Goal: Find specific page/section

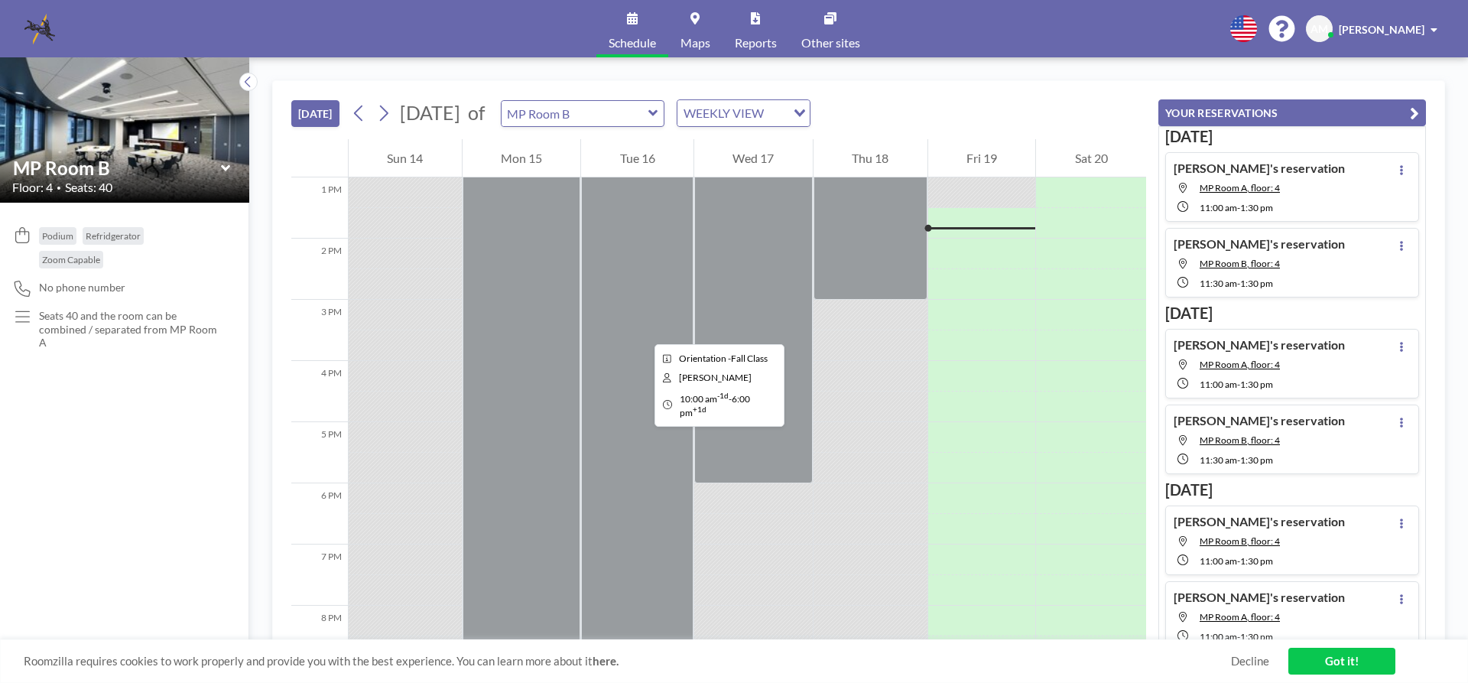
scroll to position [489, 0]
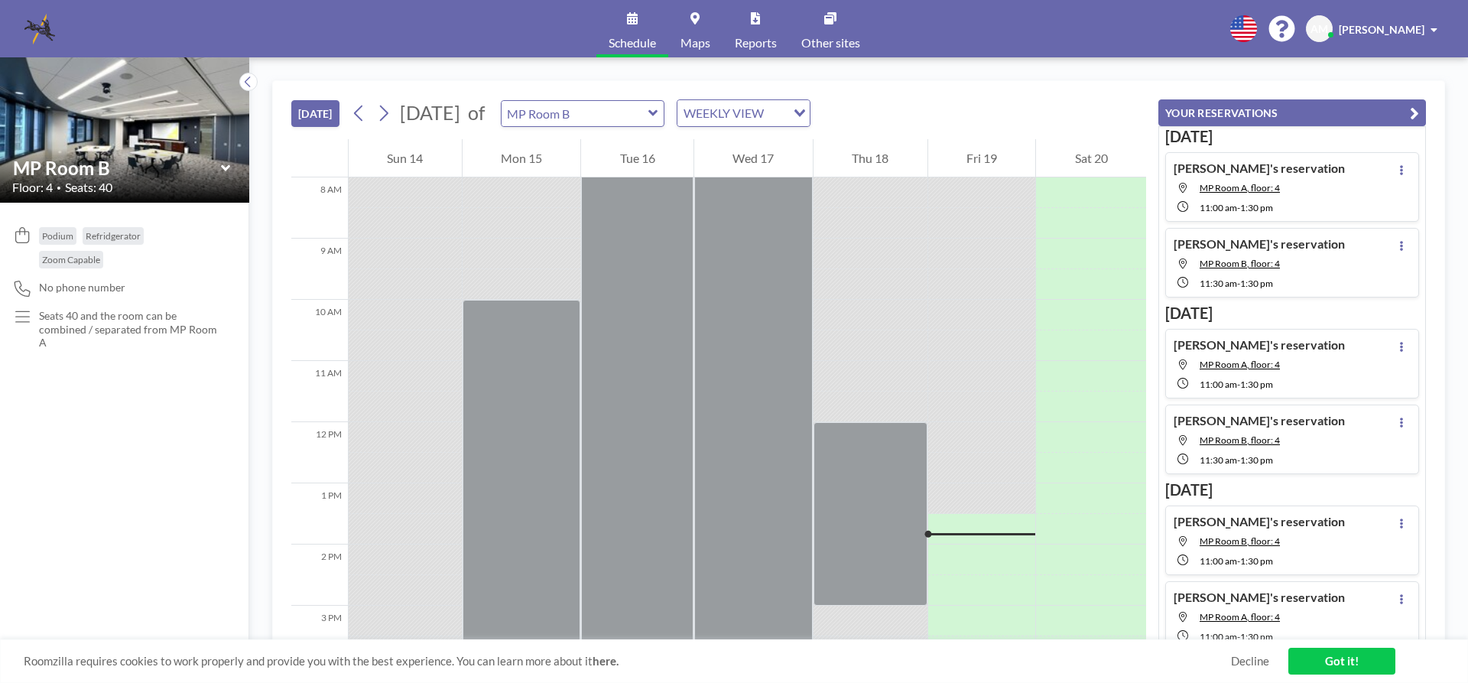
click at [658, 112] on icon at bounding box center [654, 113] width 10 height 15
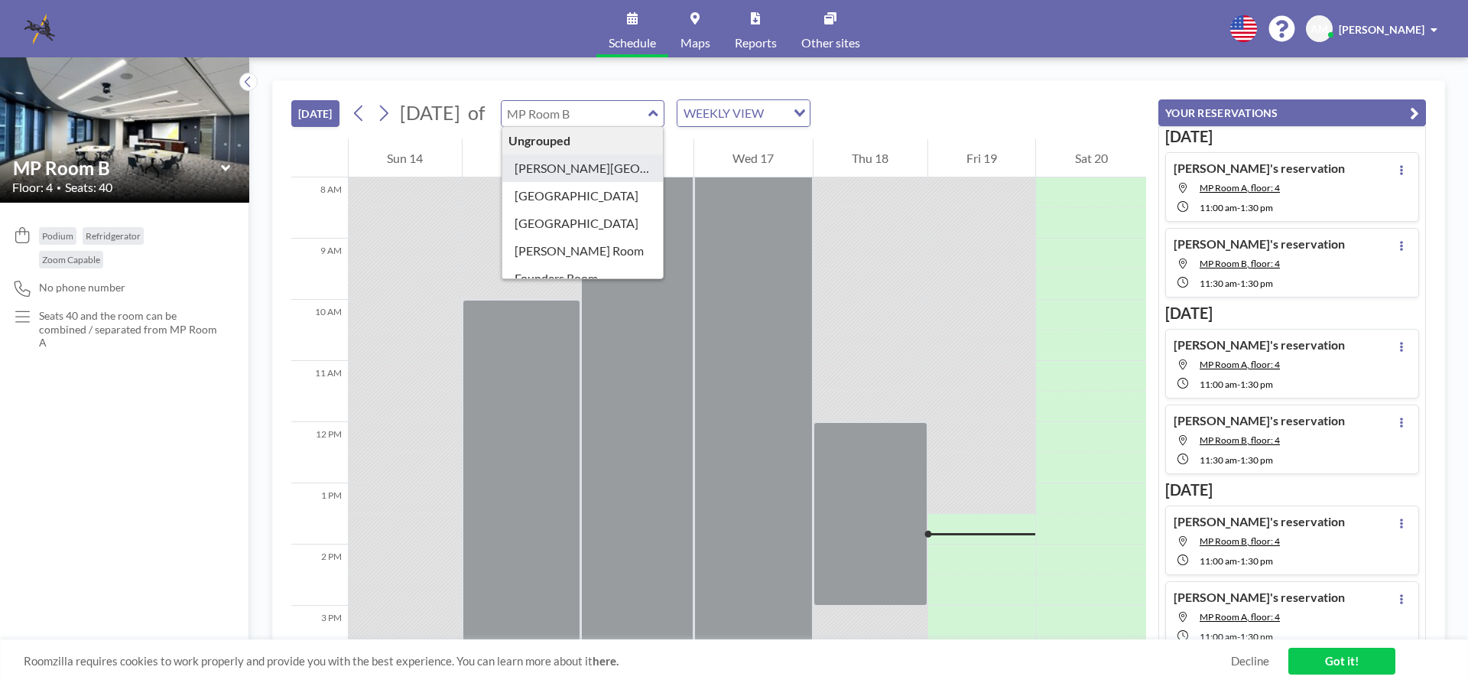
type input "[PERSON_NAME][GEOGRAPHIC_DATA]"
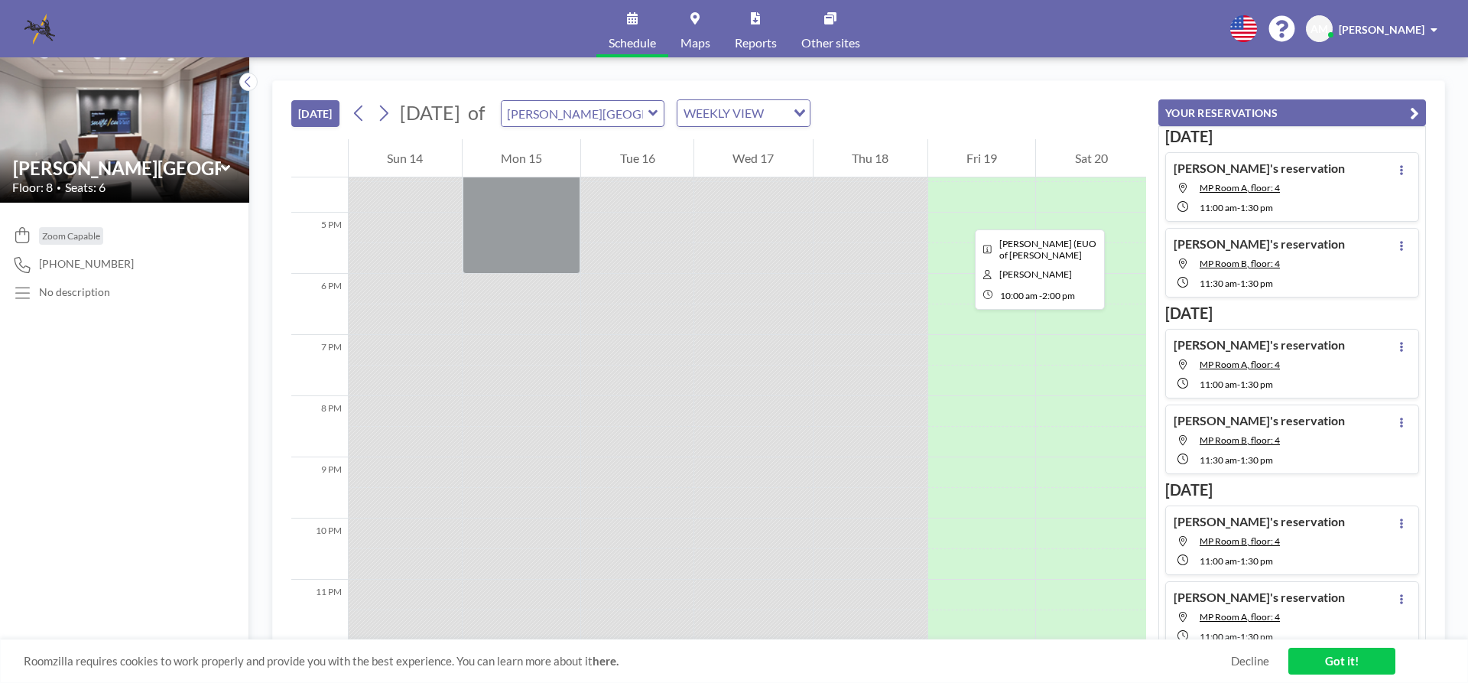
scroll to position [707, 0]
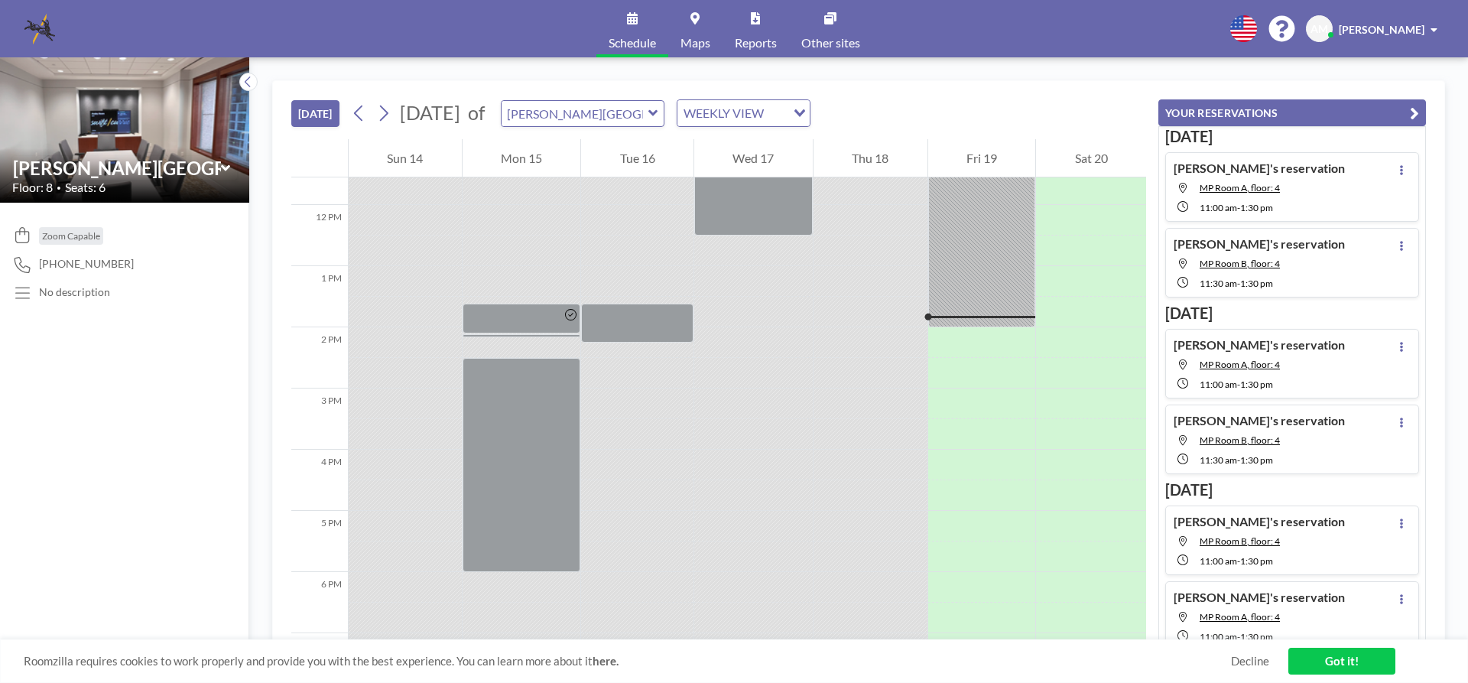
click at [658, 113] on icon at bounding box center [654, 113] width 10 height 15
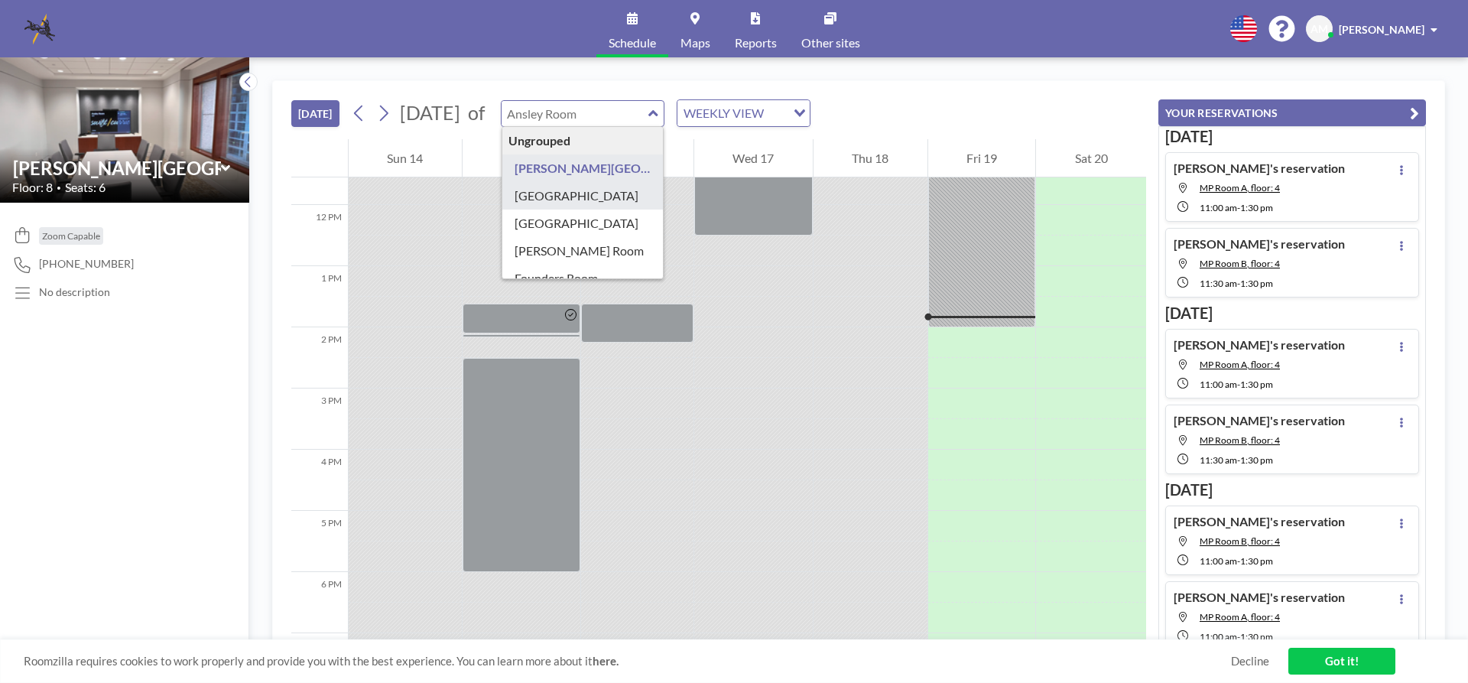
type input "[GEOGRAPHIC_DATA]"
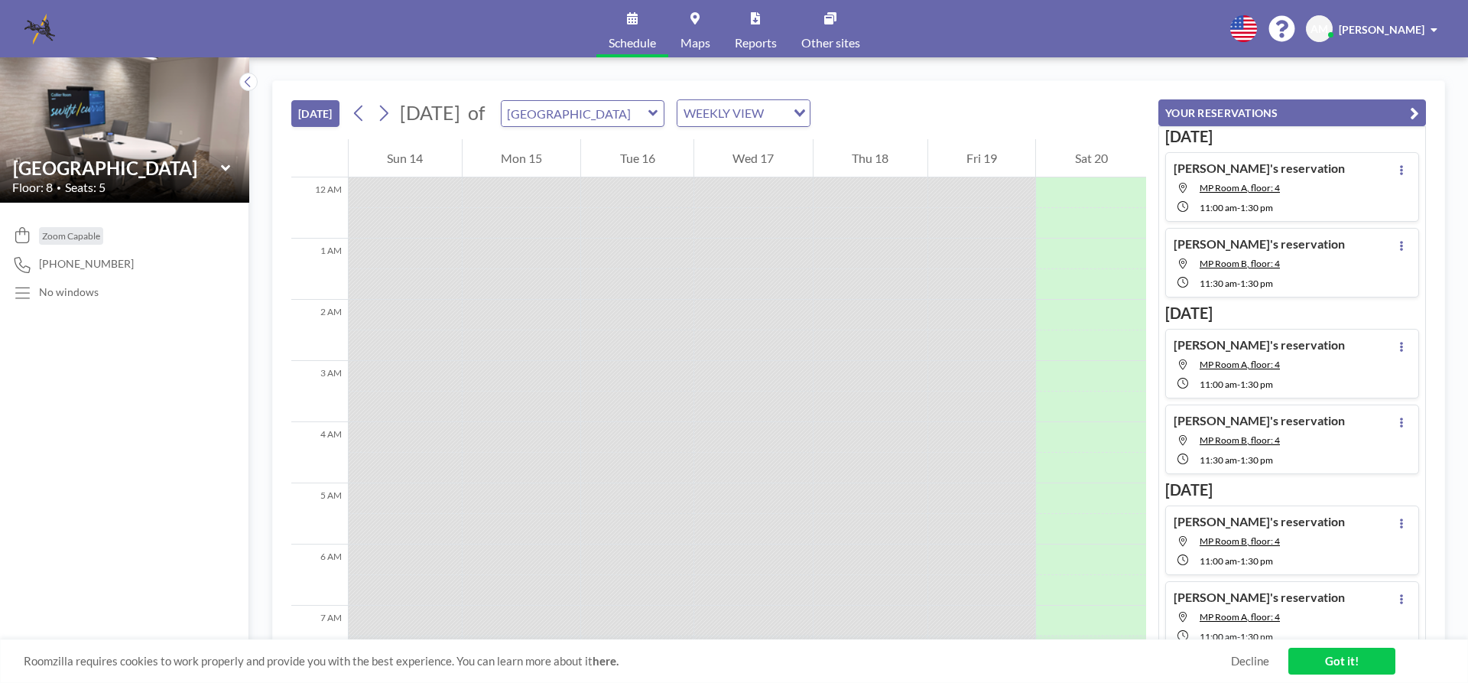
scroll to position [795, 0]
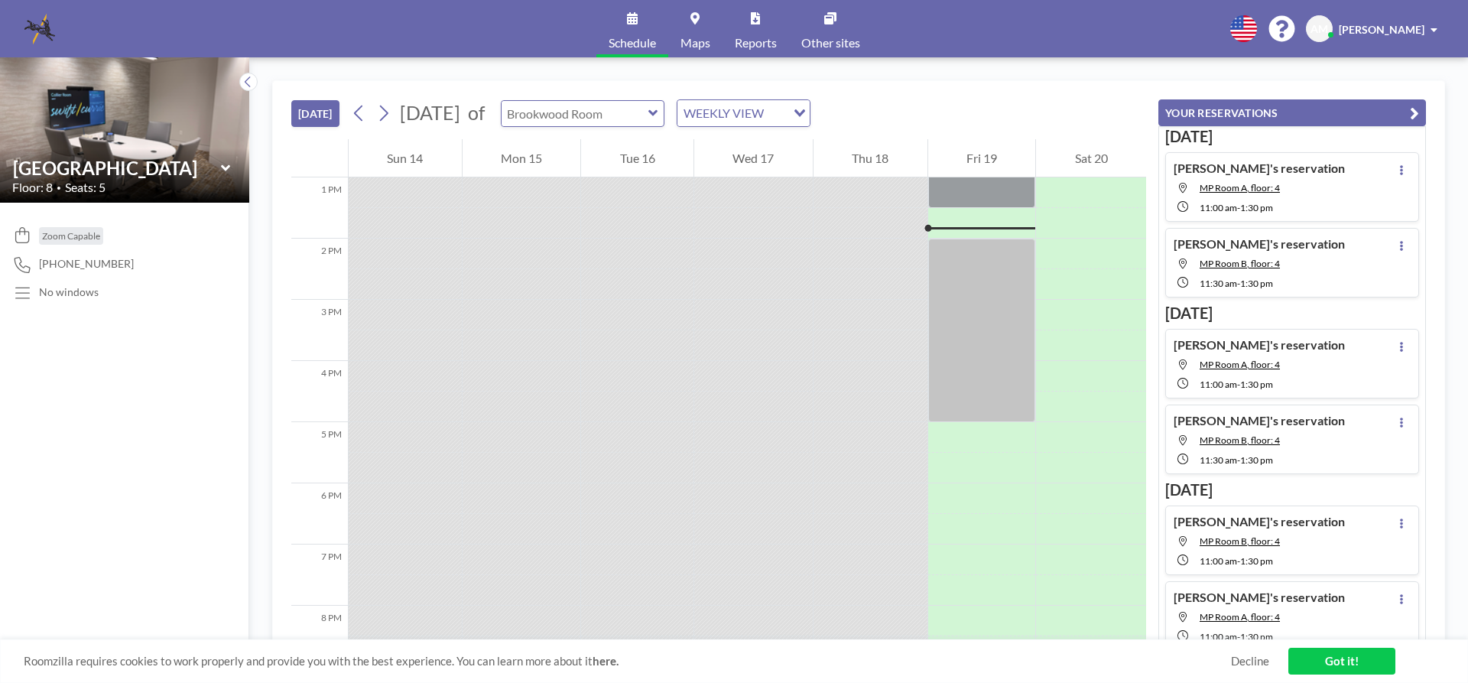
click at [649, 112] on input "text" at bounding box center [575, 113] width 147 height 25
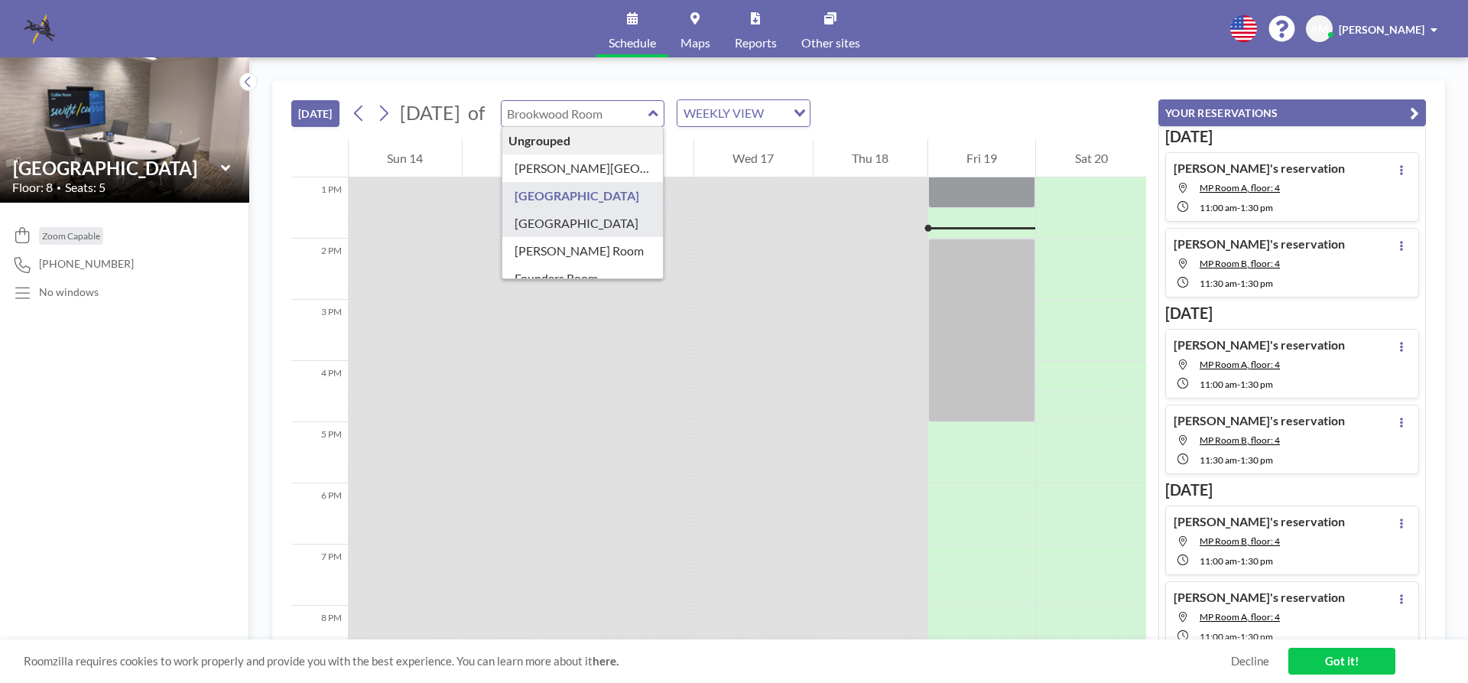
type input "[GEOGRAPHIC_DATA]"
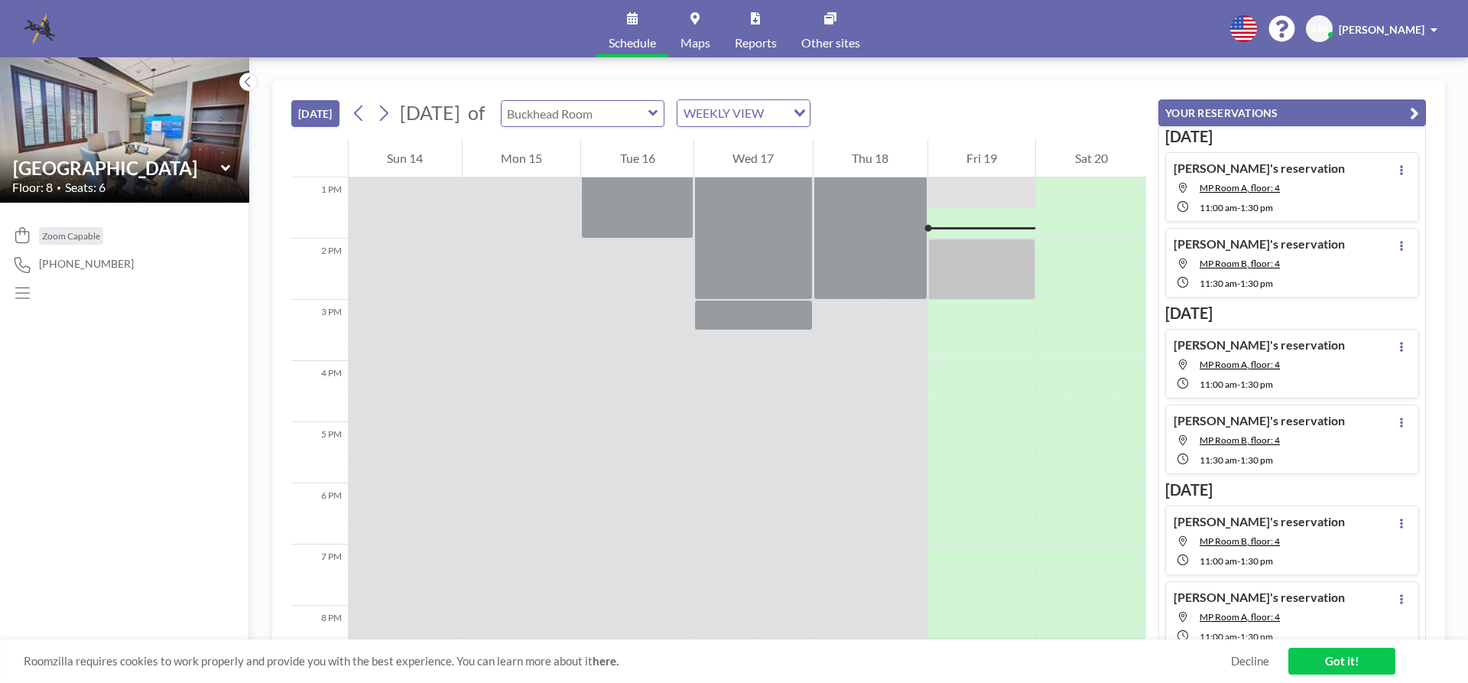
click at [649, 113] on input "text" at bounding box center [575, 113] width 147 height 25
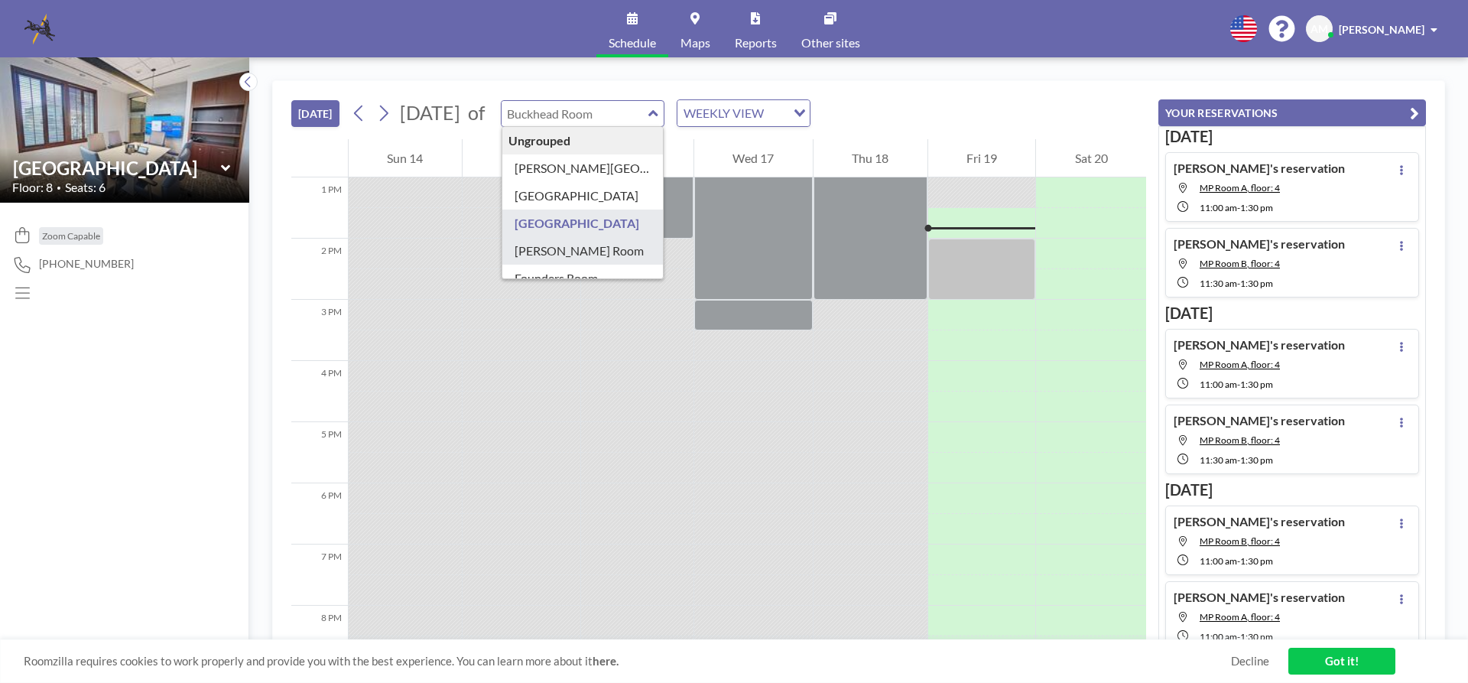
type input "[PERSON_NAME] Room"
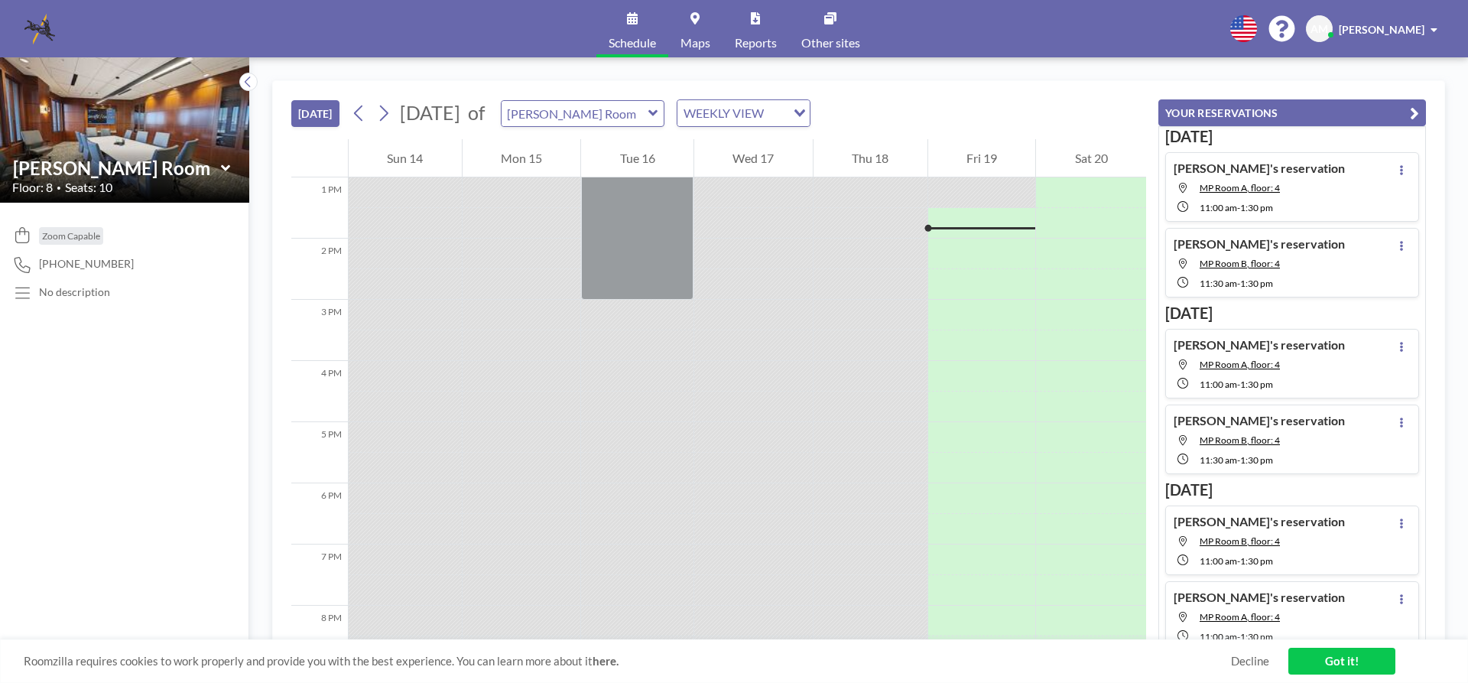
click at [957, 192] on div at bounding box center [982, 192] width 108 height 31
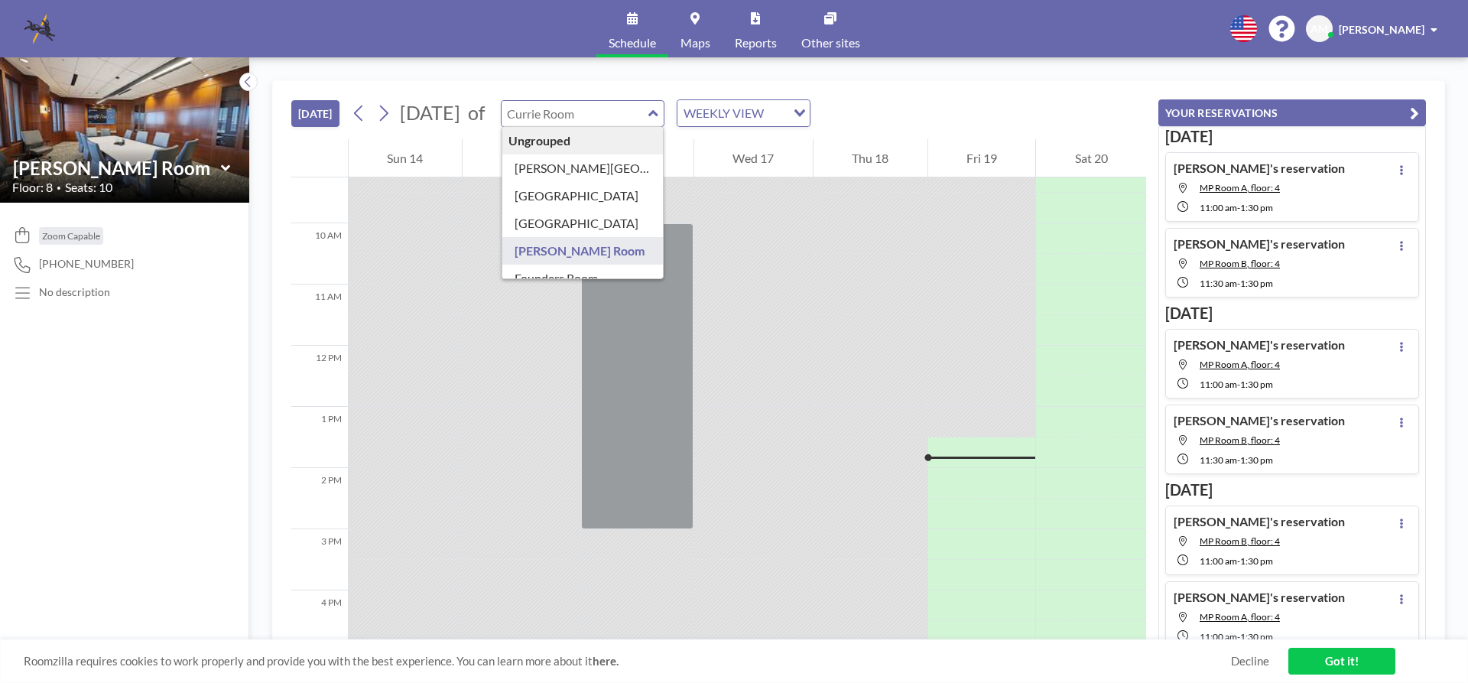
click at [649, 114] on input "text" at bounding box center [575, 113] width 147 height 25
type input "Founders Room"
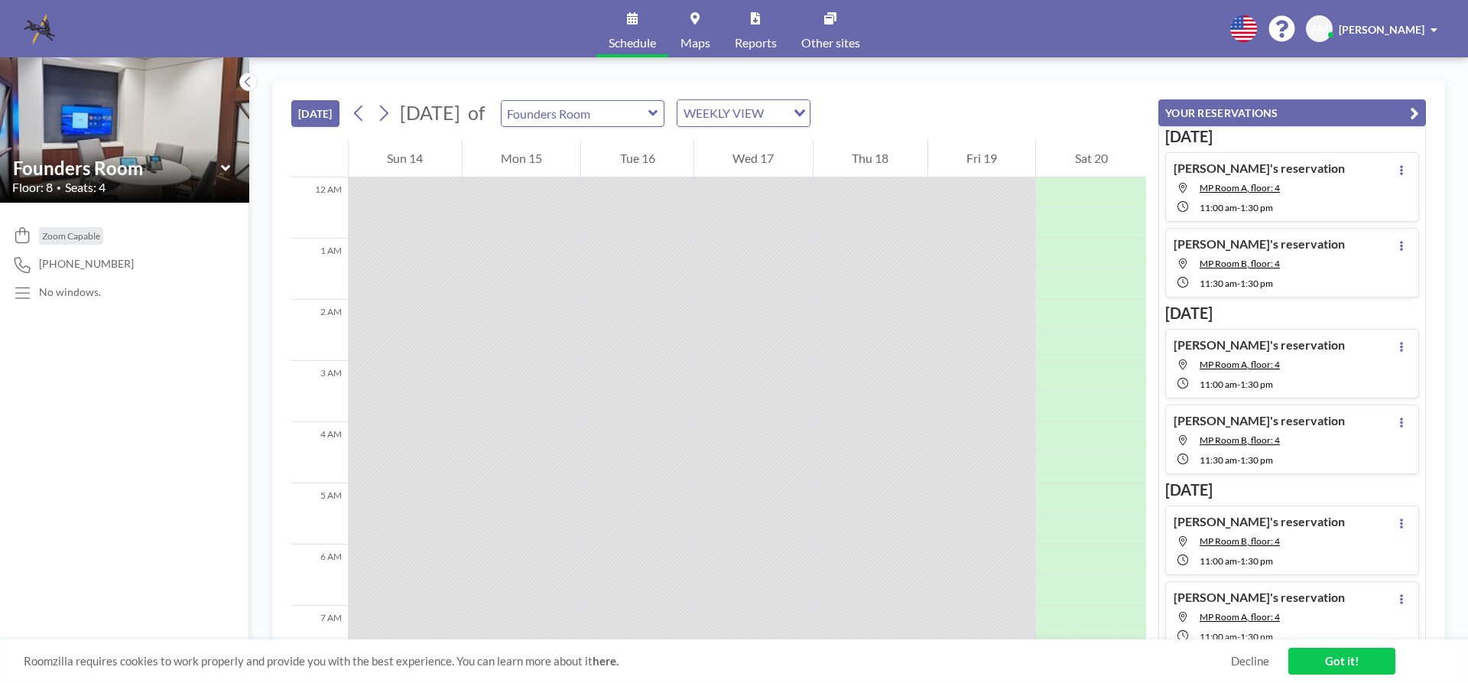
scroll to position [795, 0]
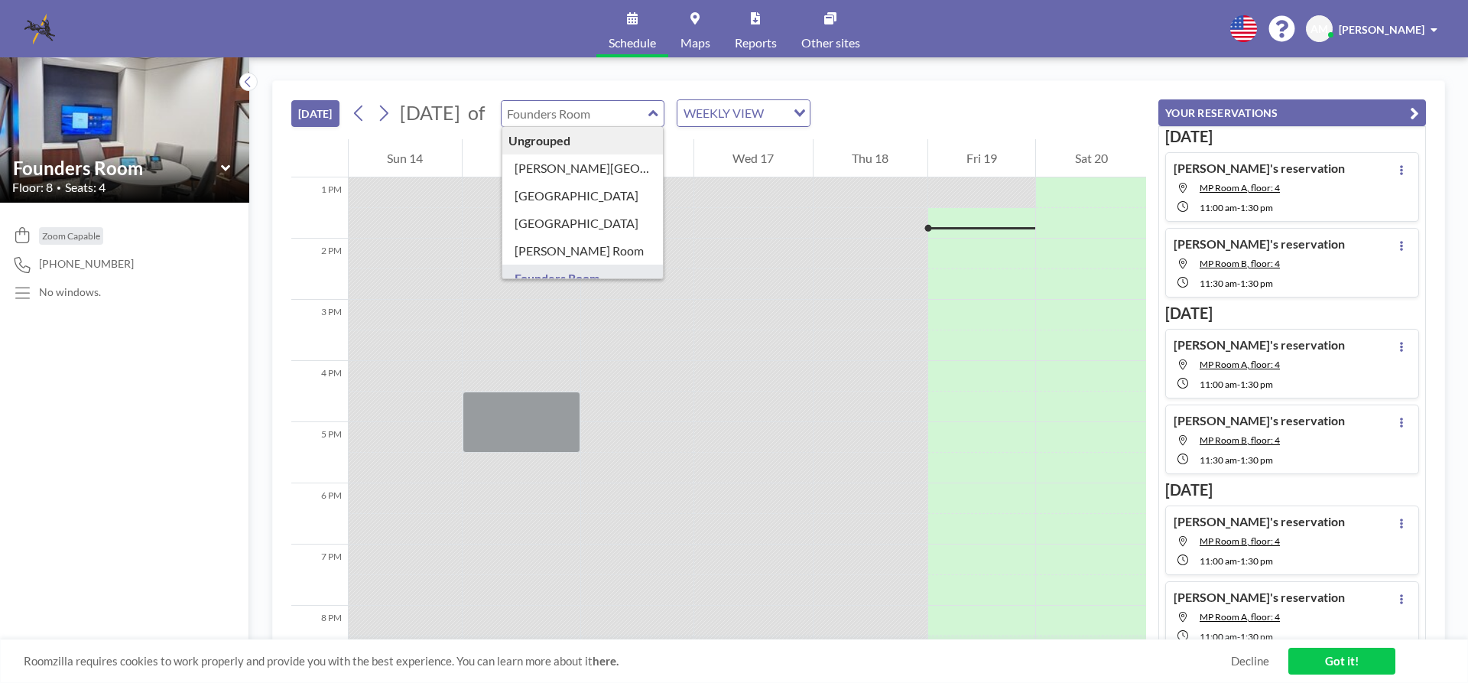
click at [665, 114] on div "Ungrouped [PERSON_NAME][GEOGRAPHIC_DATA] [GEOGRAPHIC_DATA] Buckhead Room [PERSO…" at bounding box center [583, 113] width 164 height 27
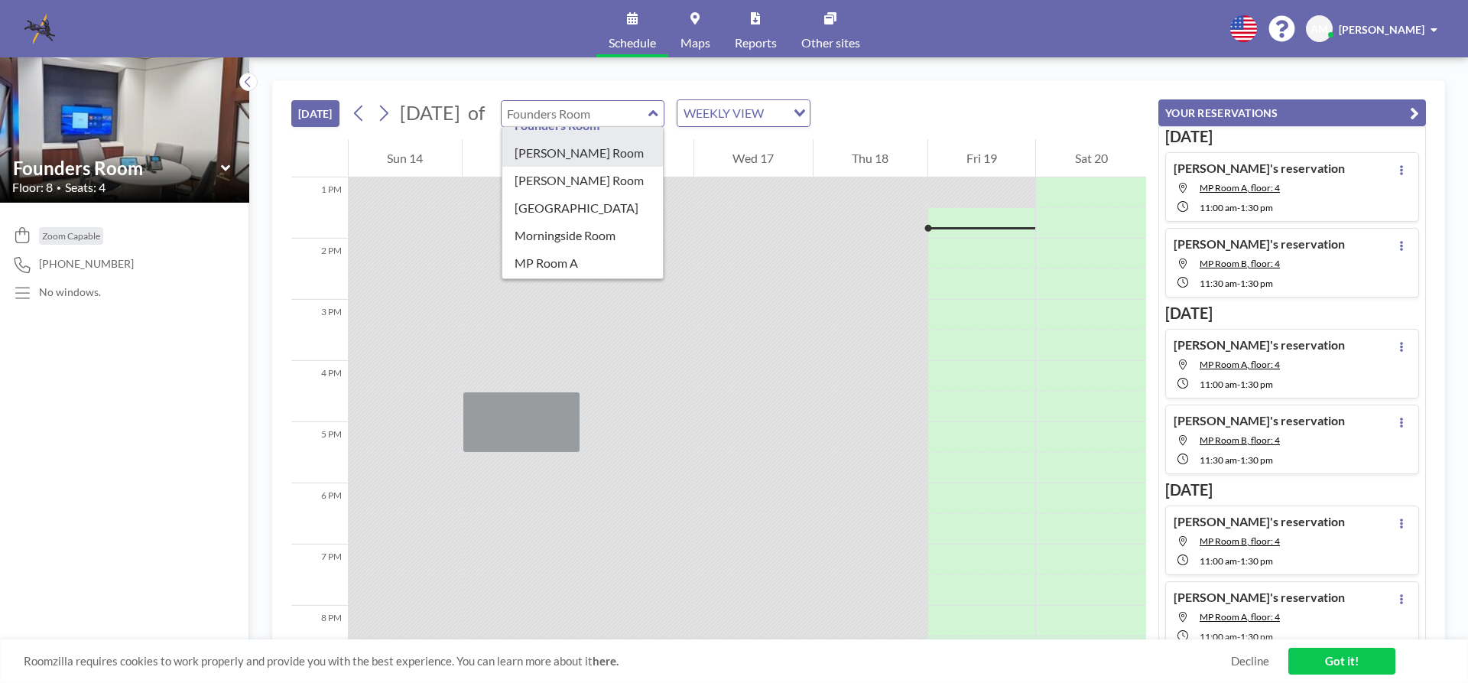
scroll to position [76, 0]
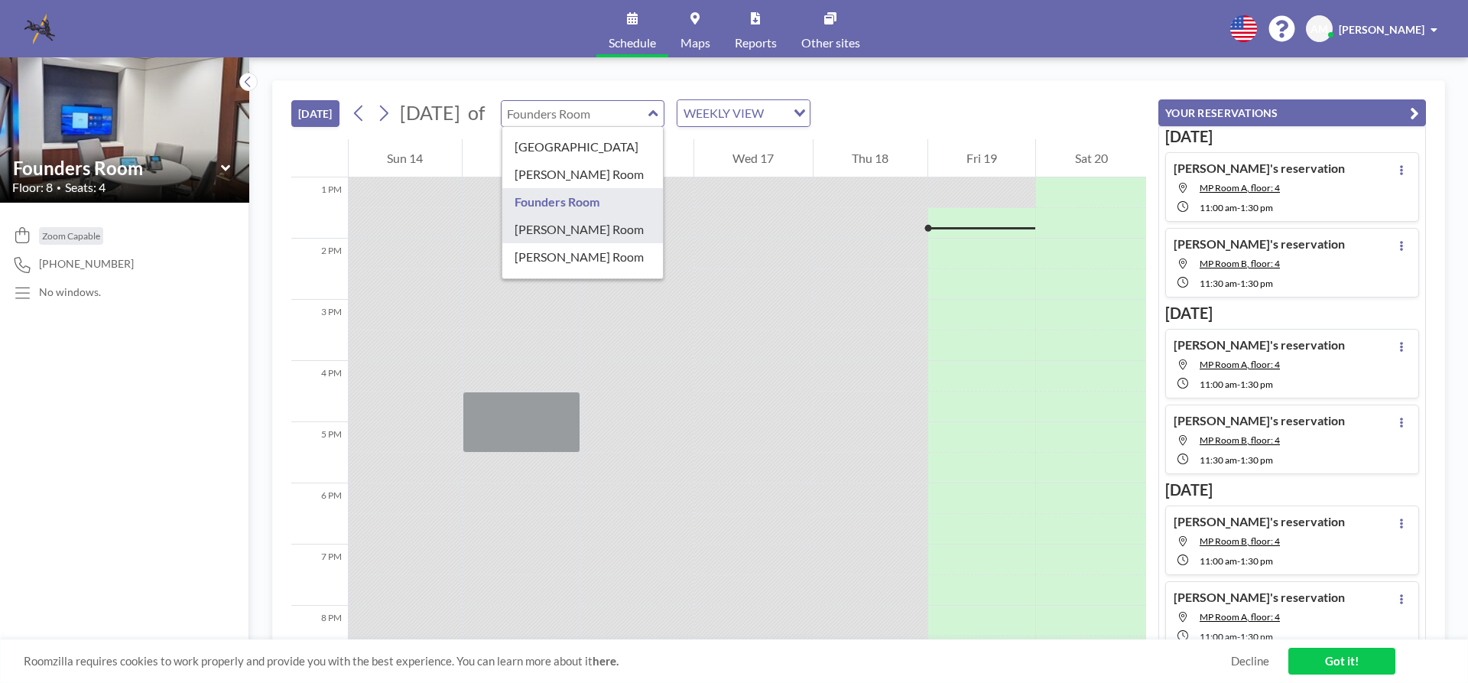
type input "[PERSON_NAME] Room"
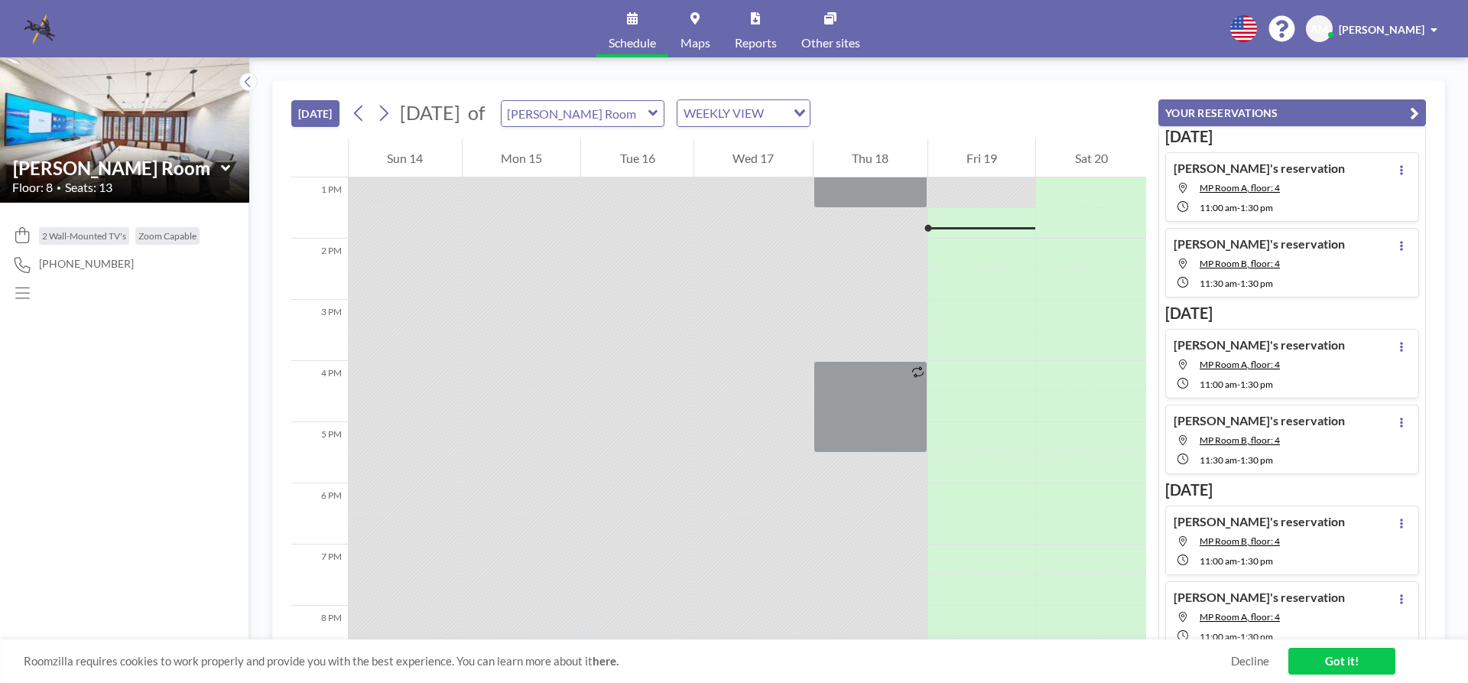
scroll to position [642, 0]
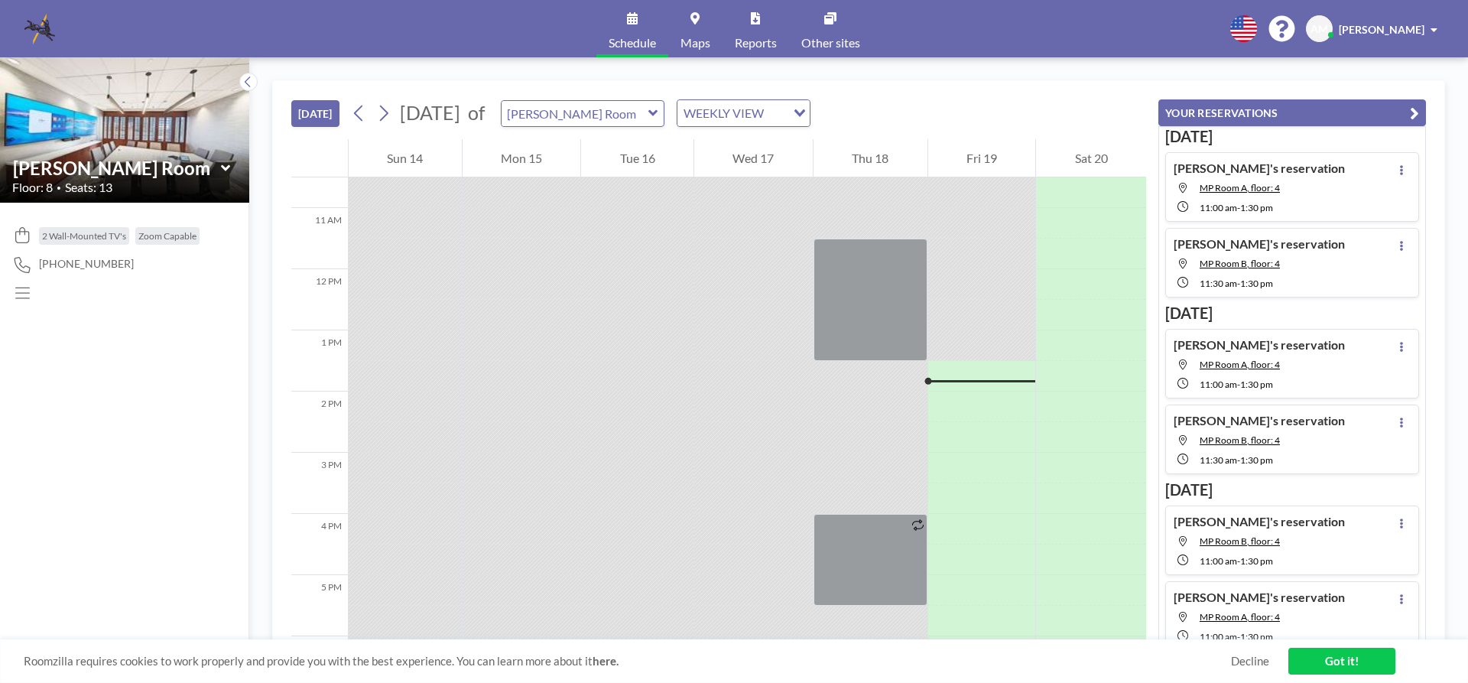
click at [977, 231] on div at bounding box center [982, 223] width 108 height 31
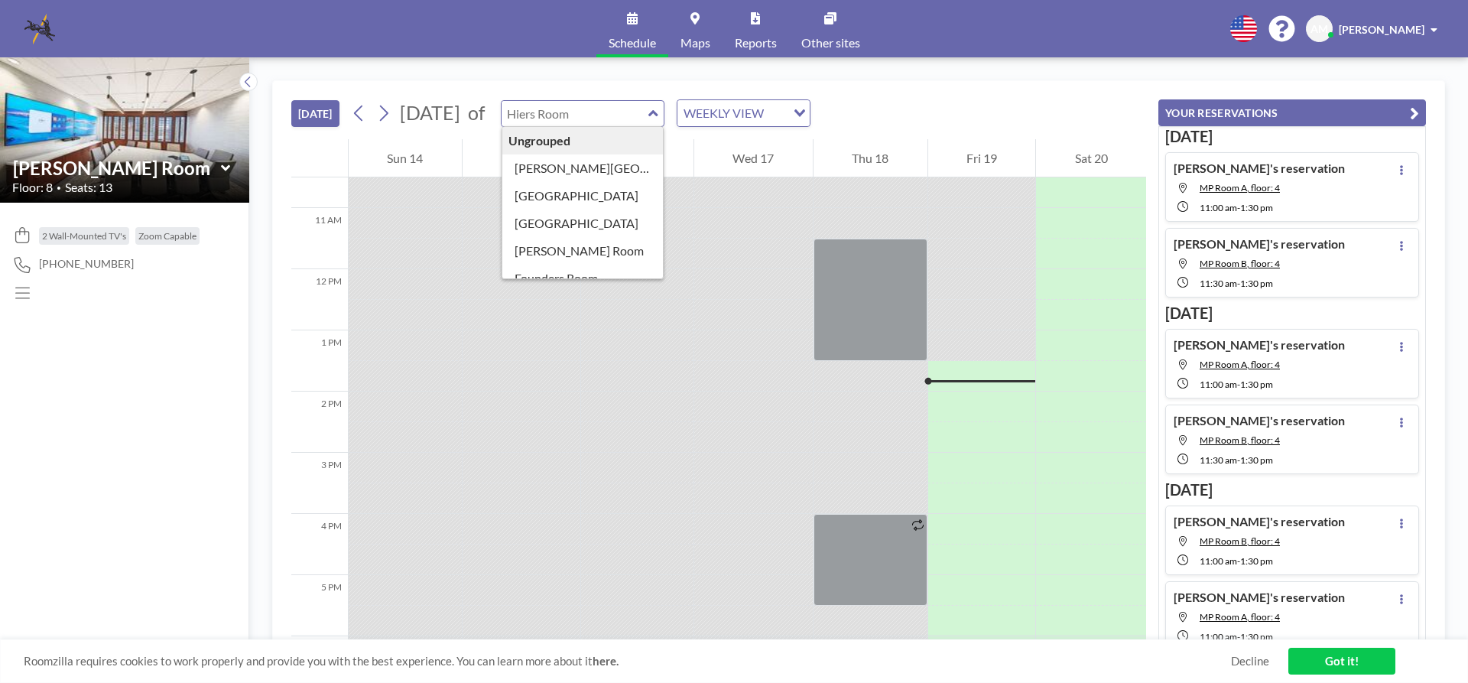
click at [649, 109] on input "text" at bounding box center [575, 113] width 147 height 25
type input "[GEOGRAPHIC_DATA]"
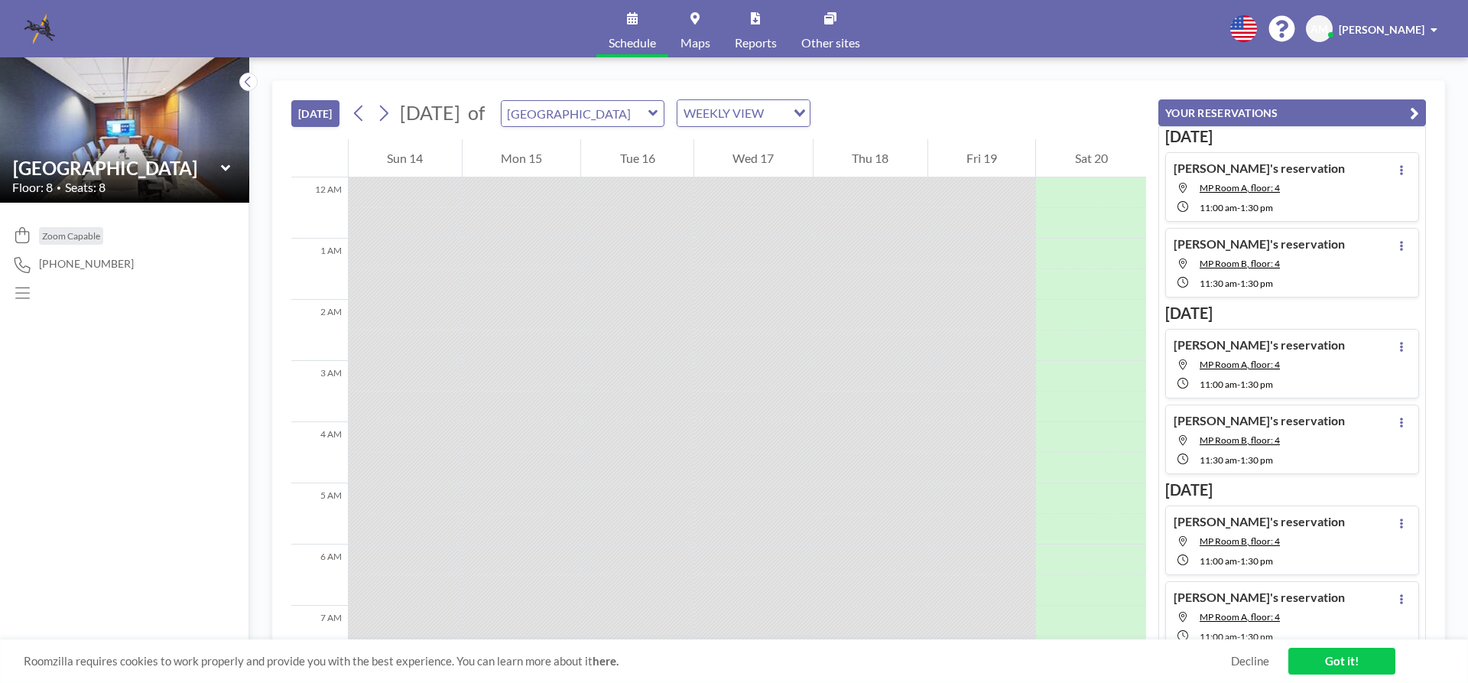
scroll to position [795, 0]
